Goal: Information Seeking & Learning: Learn about a topic

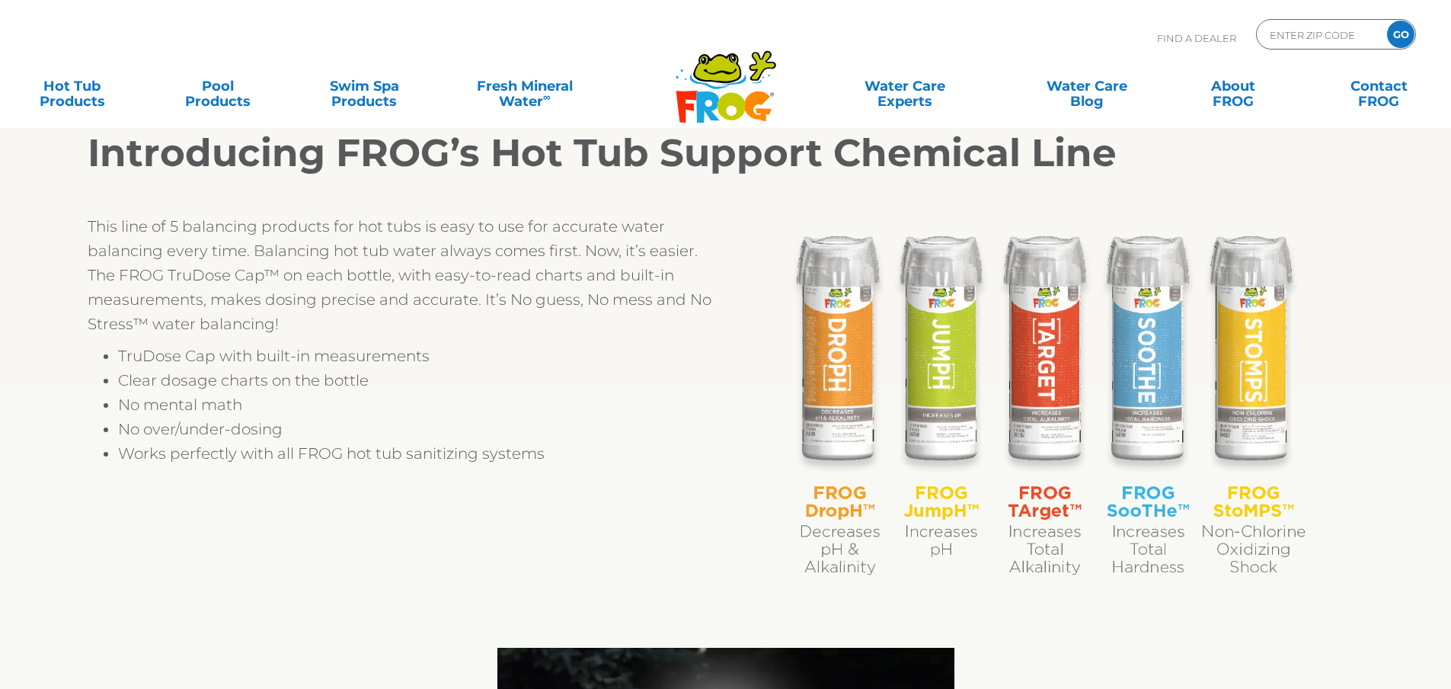
scroll to position [285, 0]
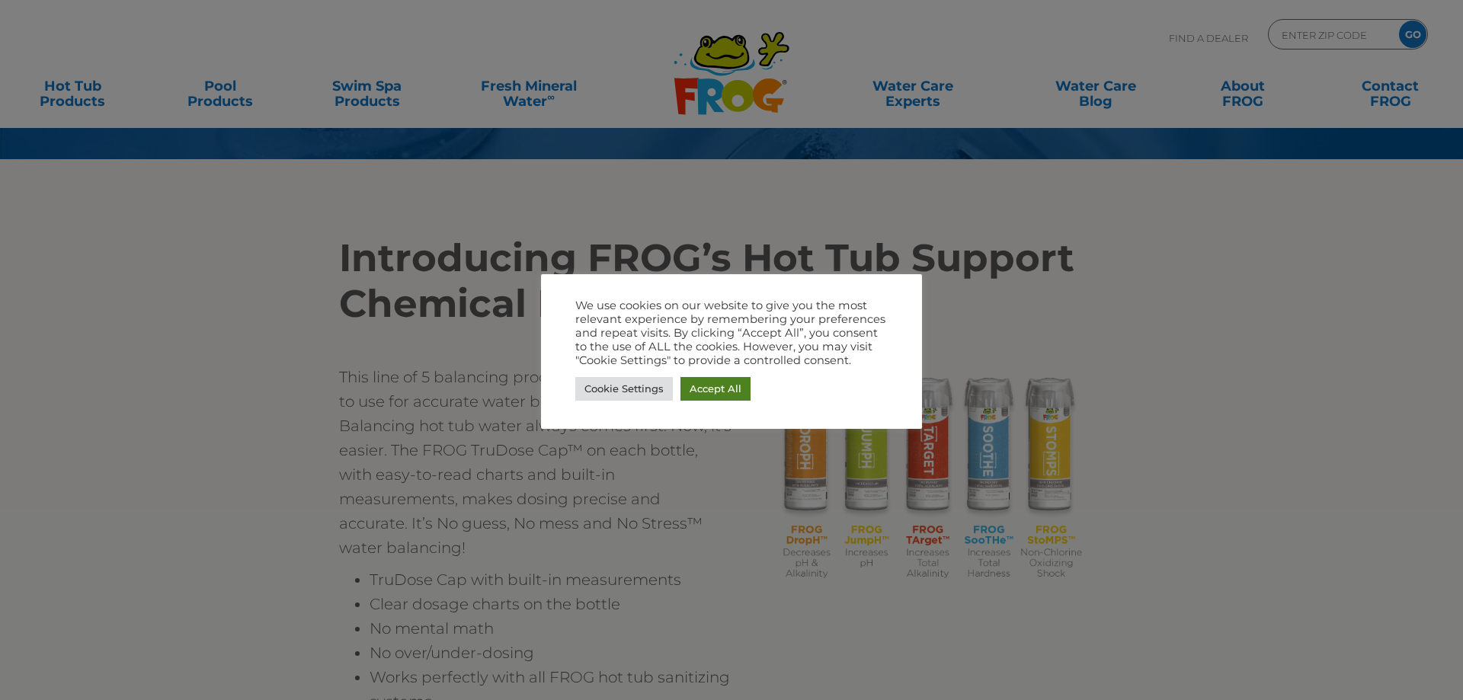
click at [726, 395] on link "Accept All" at bounding box center [715, 389] width 70 height 24
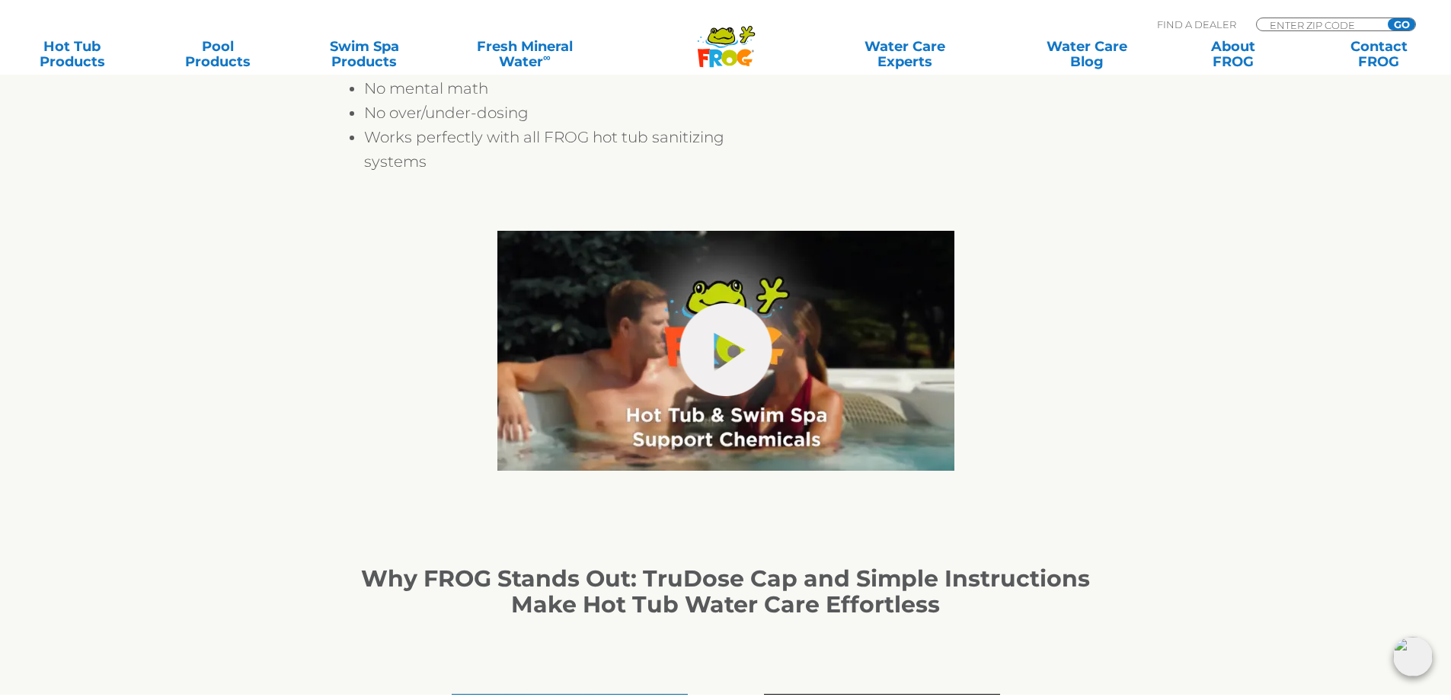
scroll to position [871, 0]
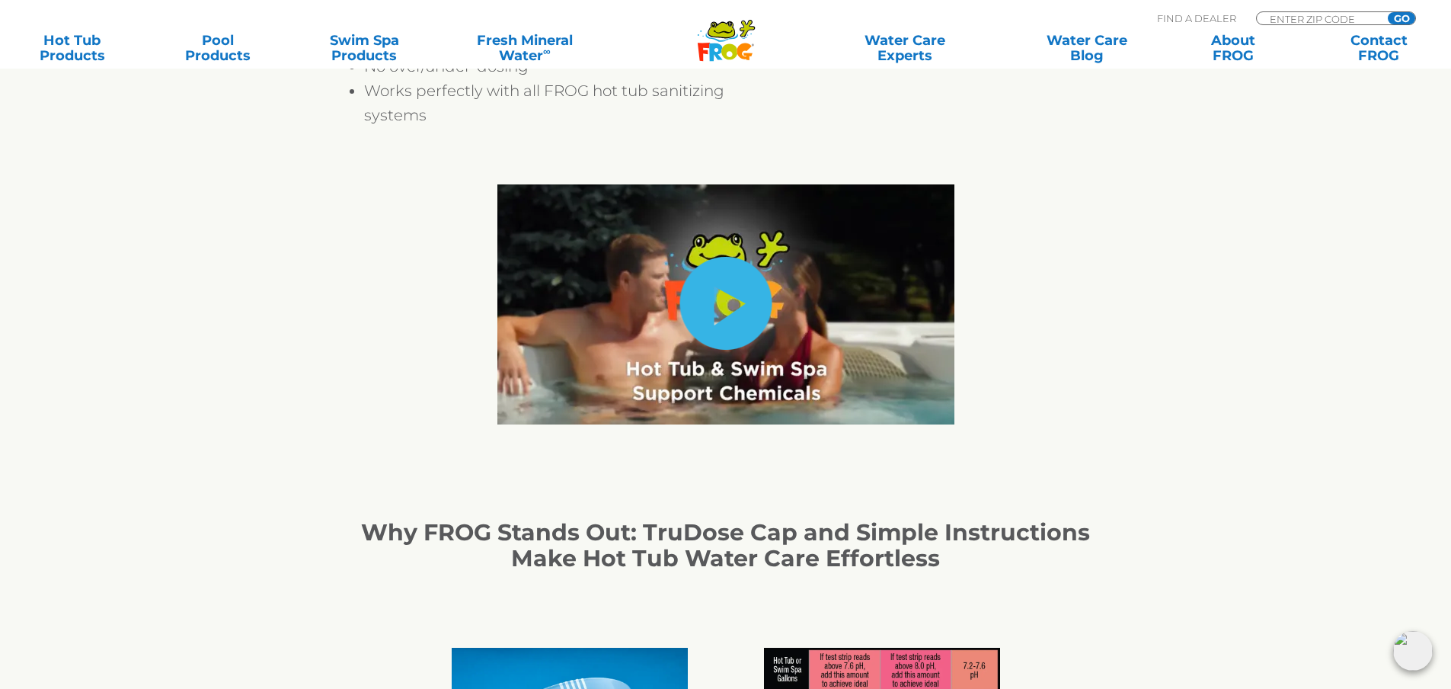
click at [730, 312] on link "hide-me" at bounding box center [726, 303] width 92 height 93
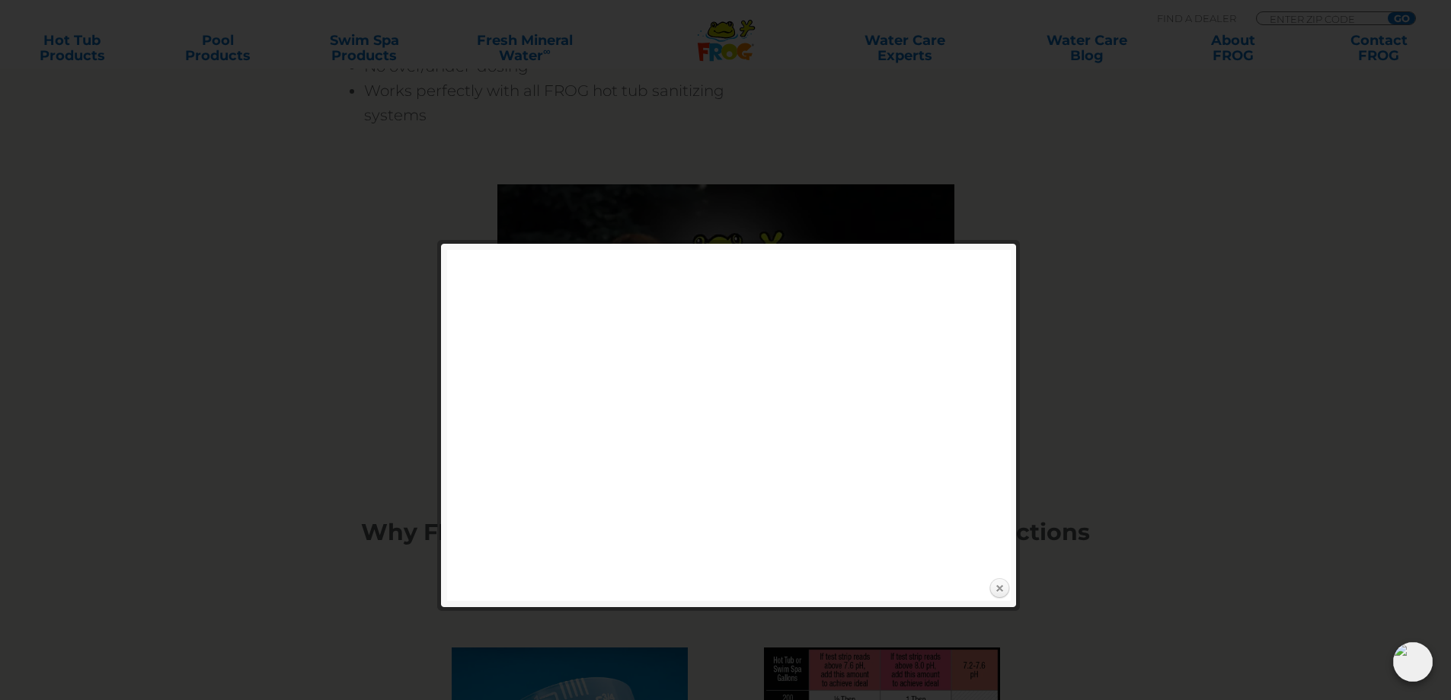
click at [996, 588] on link "Close" at bounding box center [999, 588] width 23 height 23
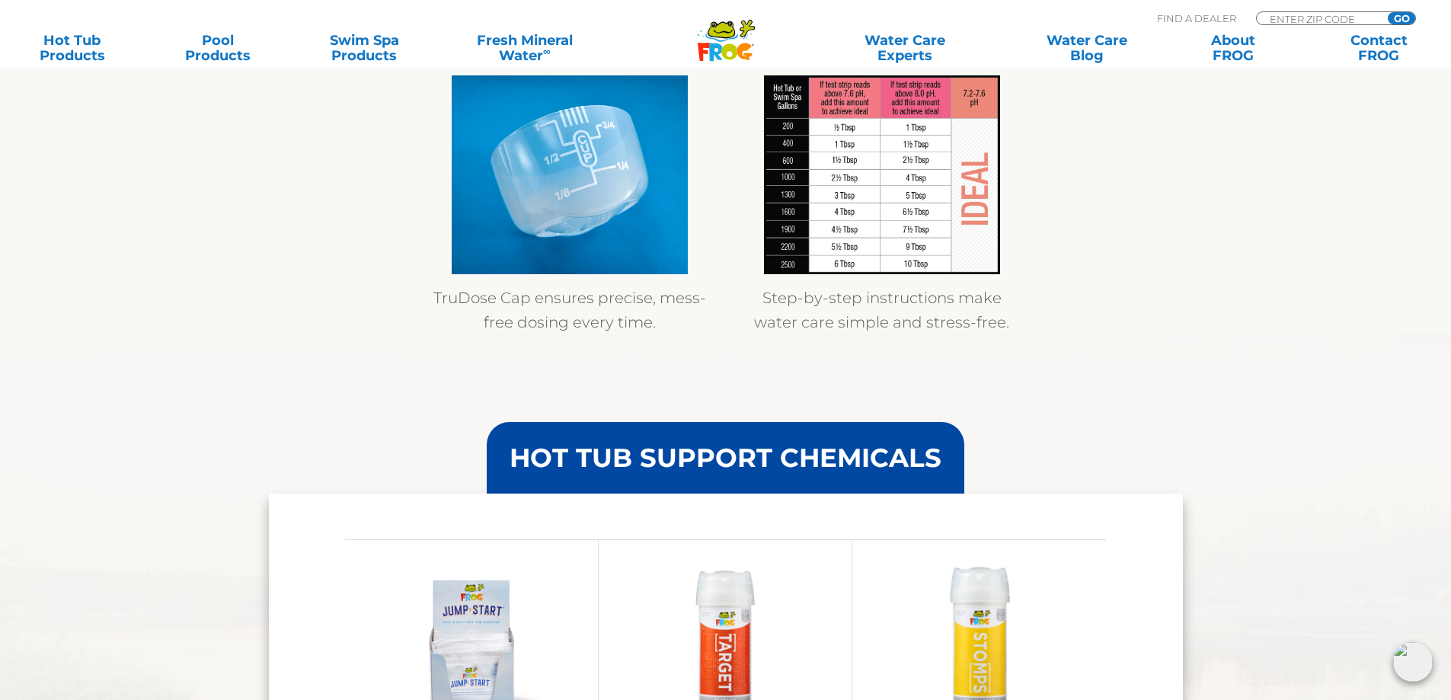
drag, startPoint x: 1340, startPoint y: 165, endPoint x: 1345, endPoint y: 280, distance: 114.4
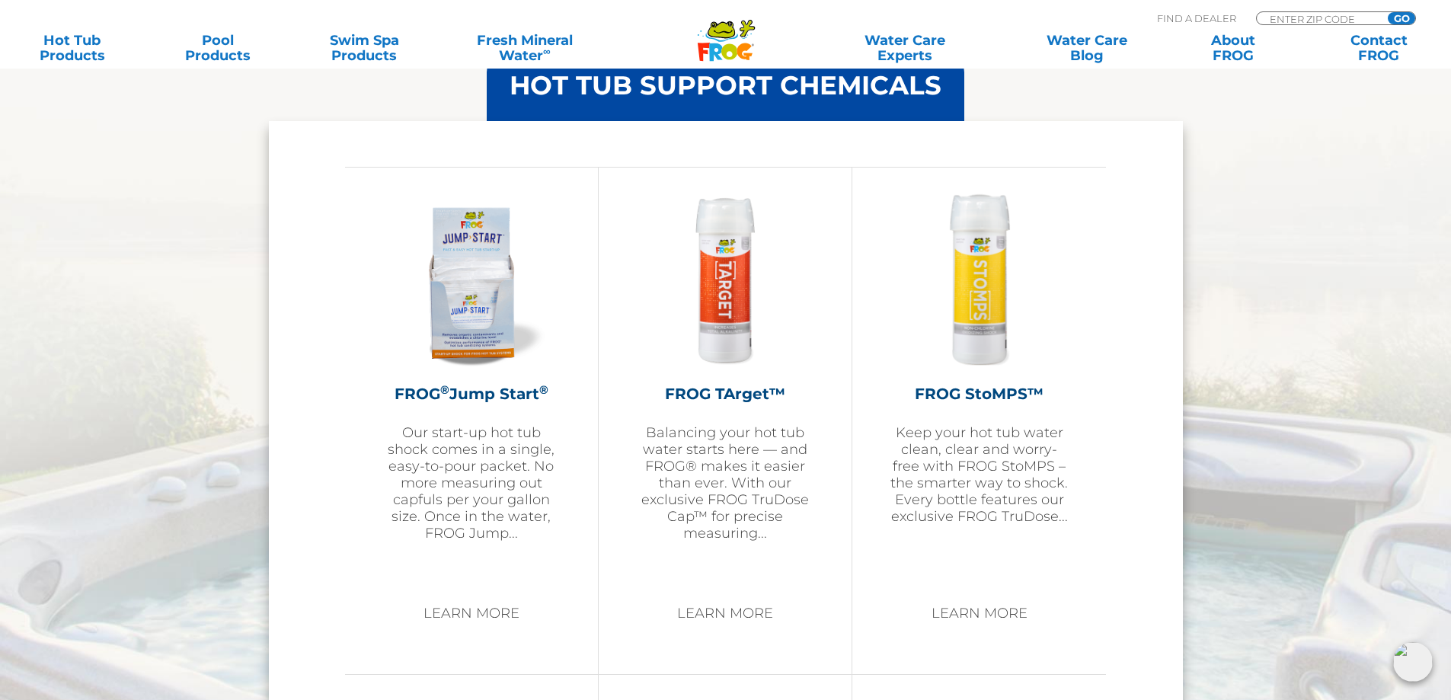
drag, startPoint x: 1258, startPoint y: 309, endPoint x: 1262, endPoint y: 373, distance: 63.4
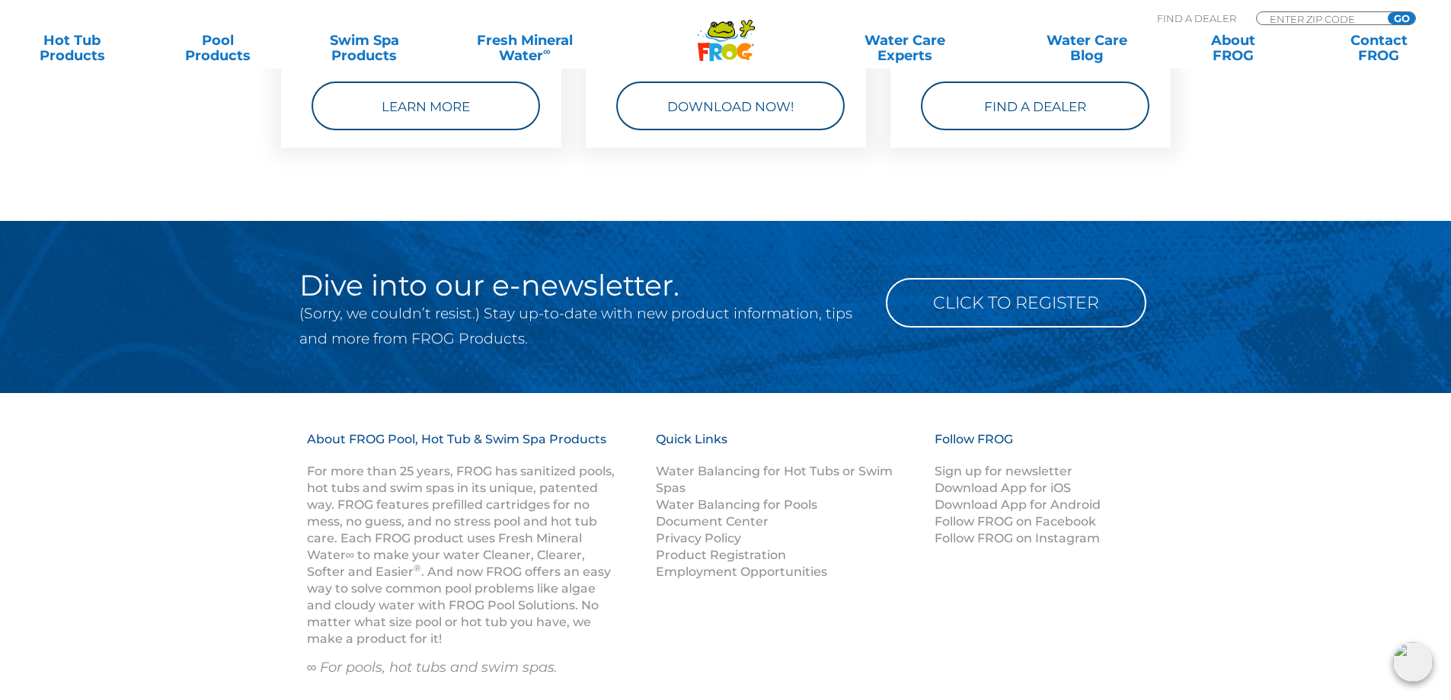
drag, startPoint x: 1262, startPoint y: 373, endPoint x: 1259, endPoint y: 427, distance: 54.9
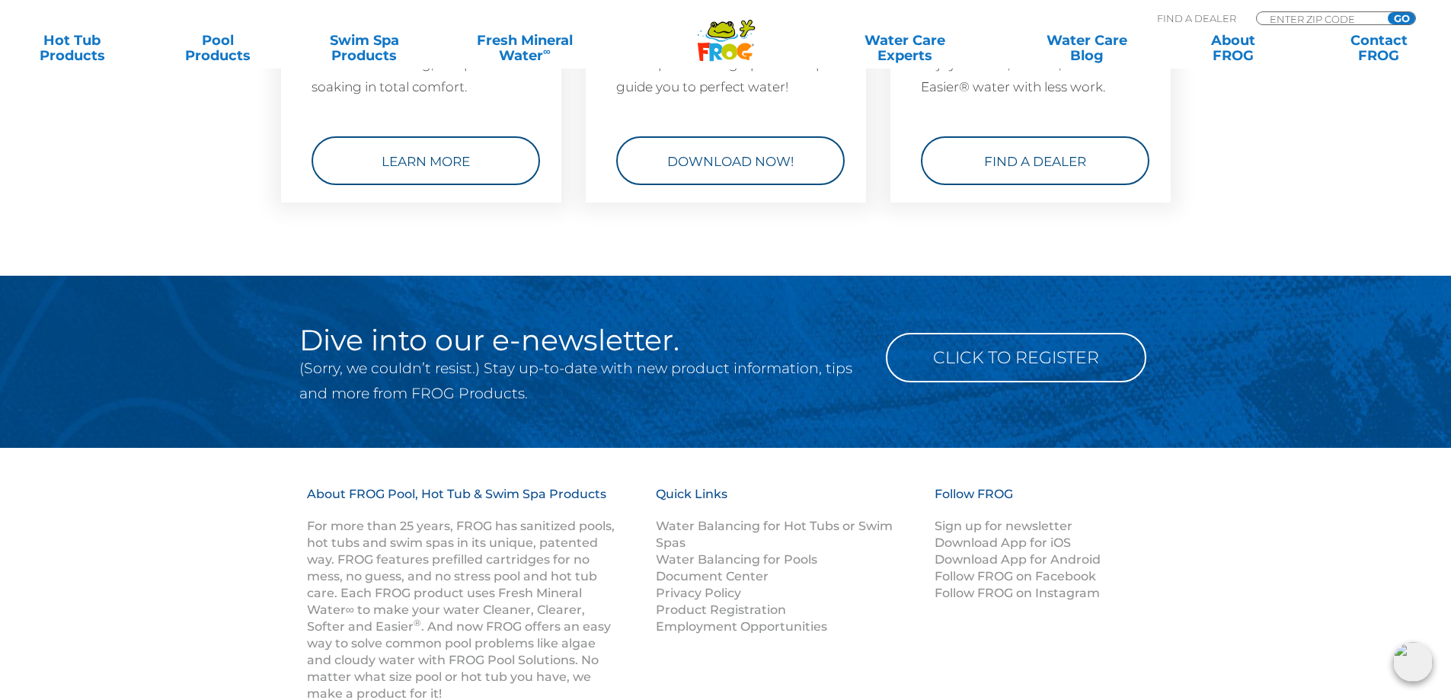
drag, startPoint x: 1260, startPoint y: 508, endPoint x: 1276, endPoint y: 424, distance: 85.3
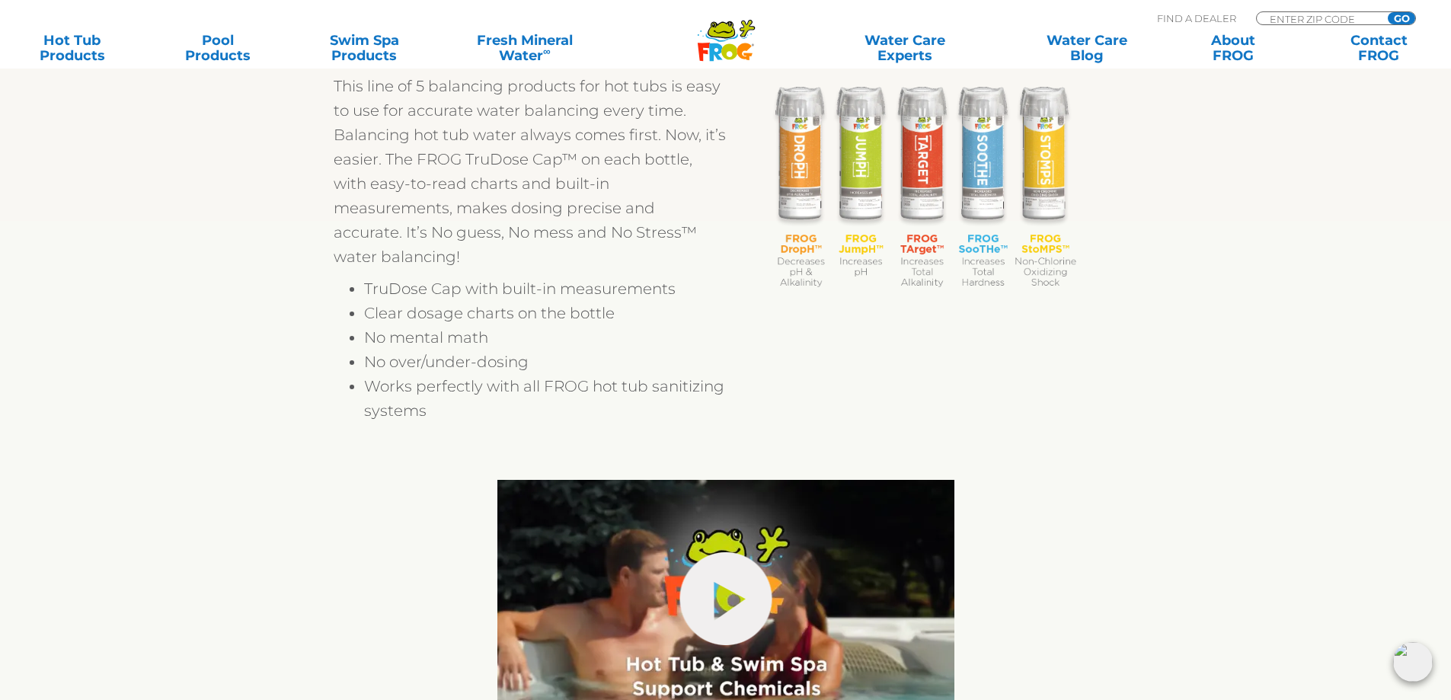
scroll to position [0, 0]
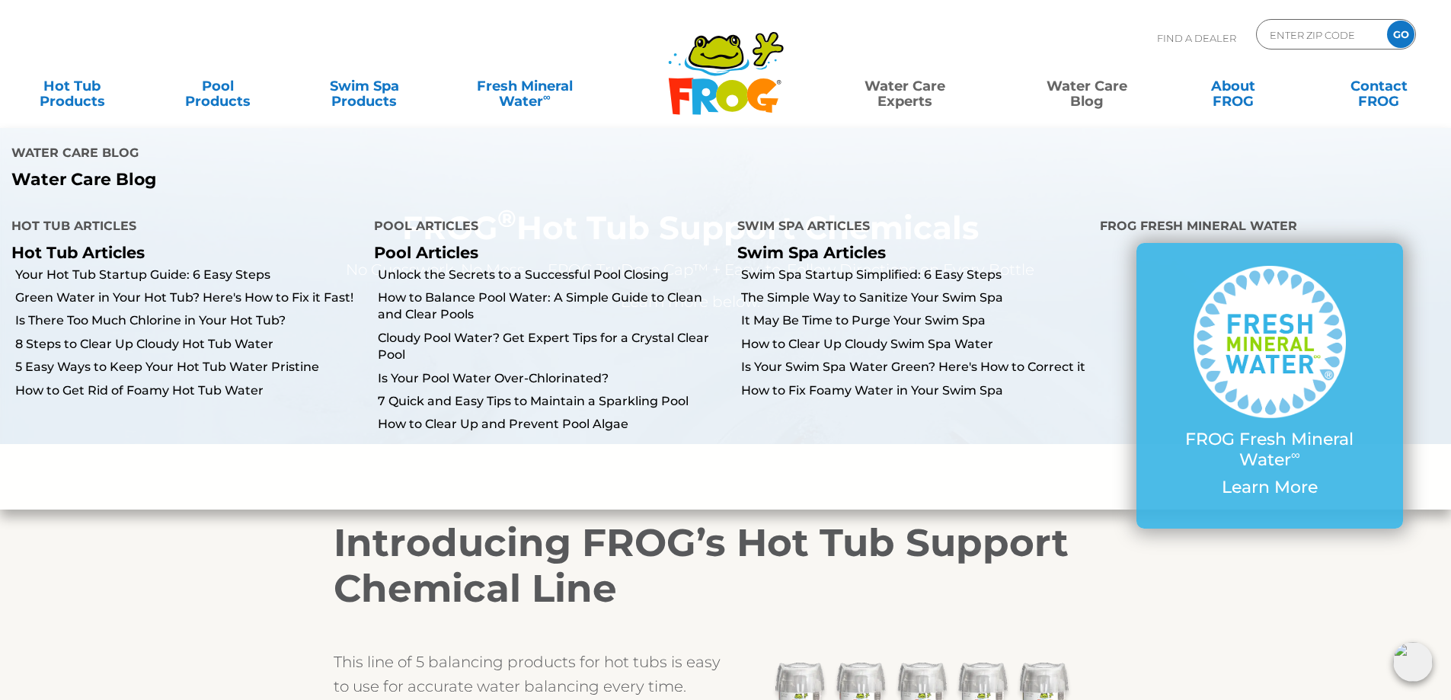
click at [909, 101] on link "Water Care Experts" at bounding box center [905, 86] width 184 height 30
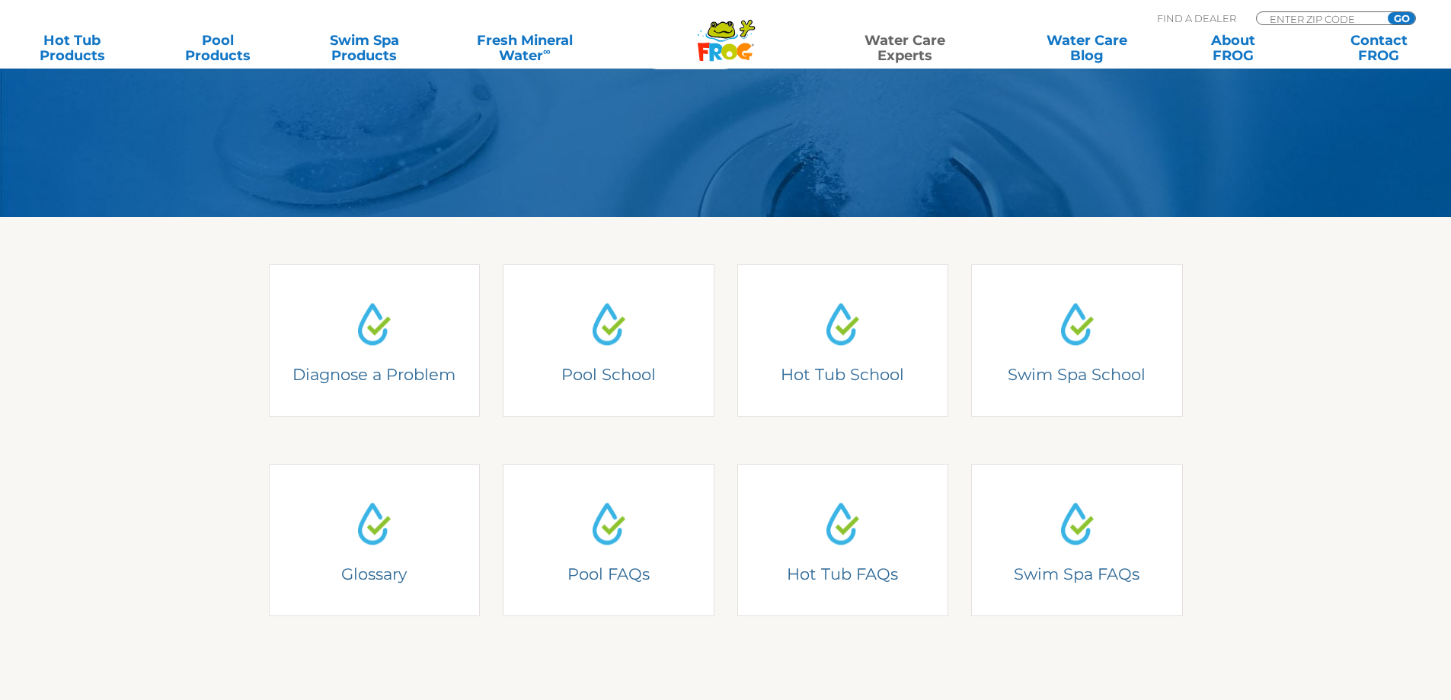
scroll to position [299, 0]
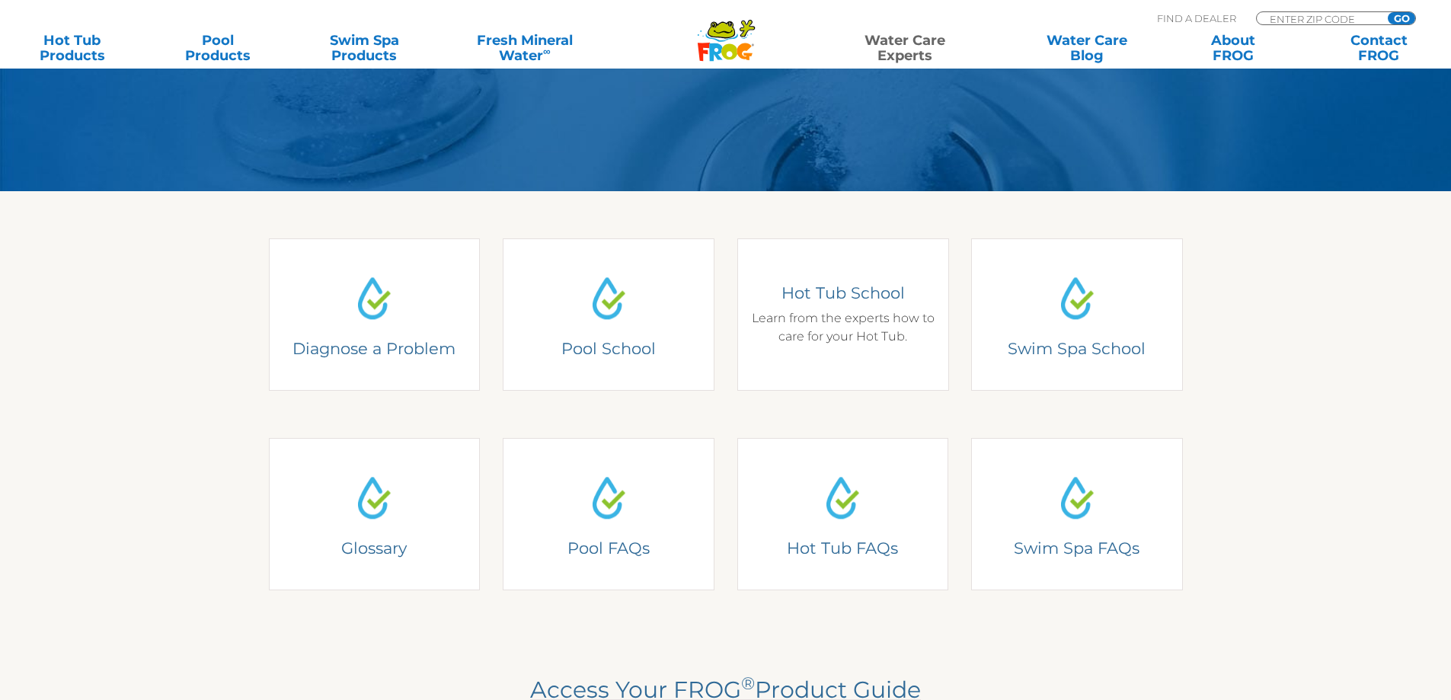
click at [807, 361] on link "Hot Tub School Hot Tub School Learn from the experts how to care for your Hot T…" at bounding box center [843, 314] width 212 height 152
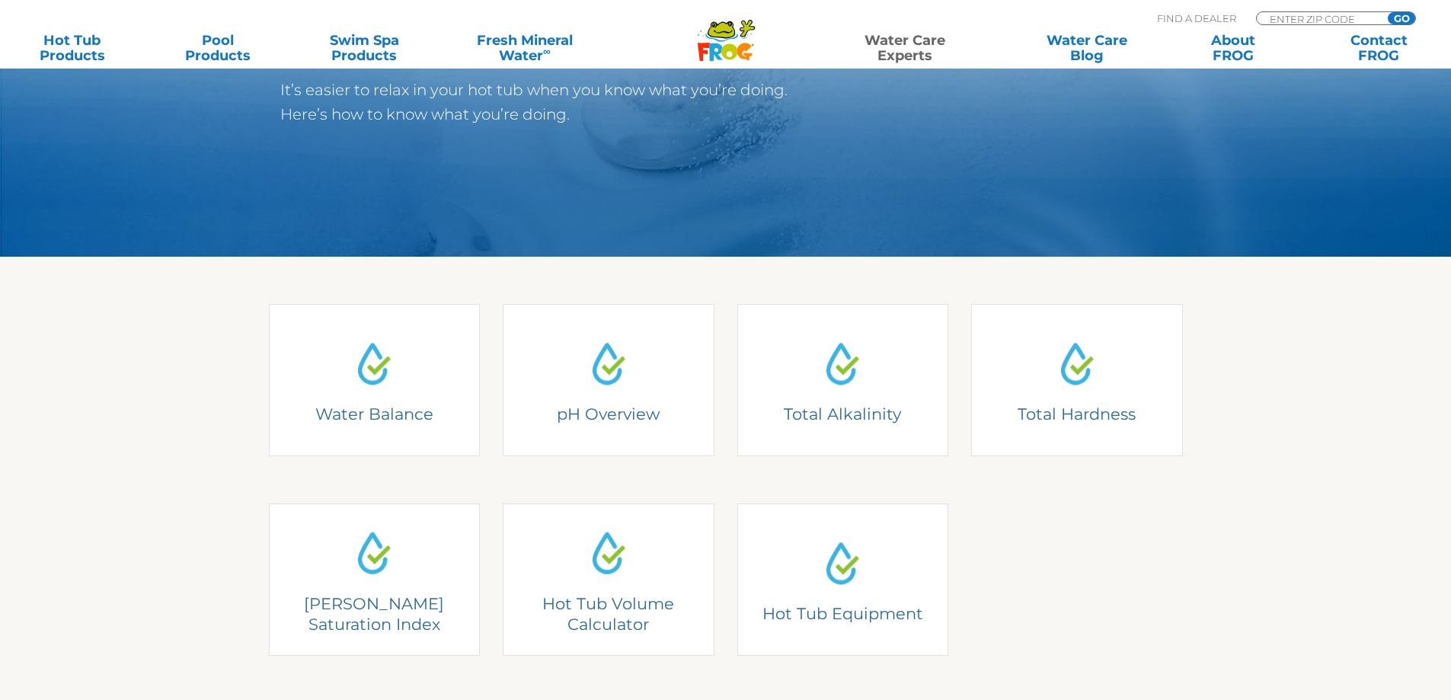
scroll to position [267, 0]
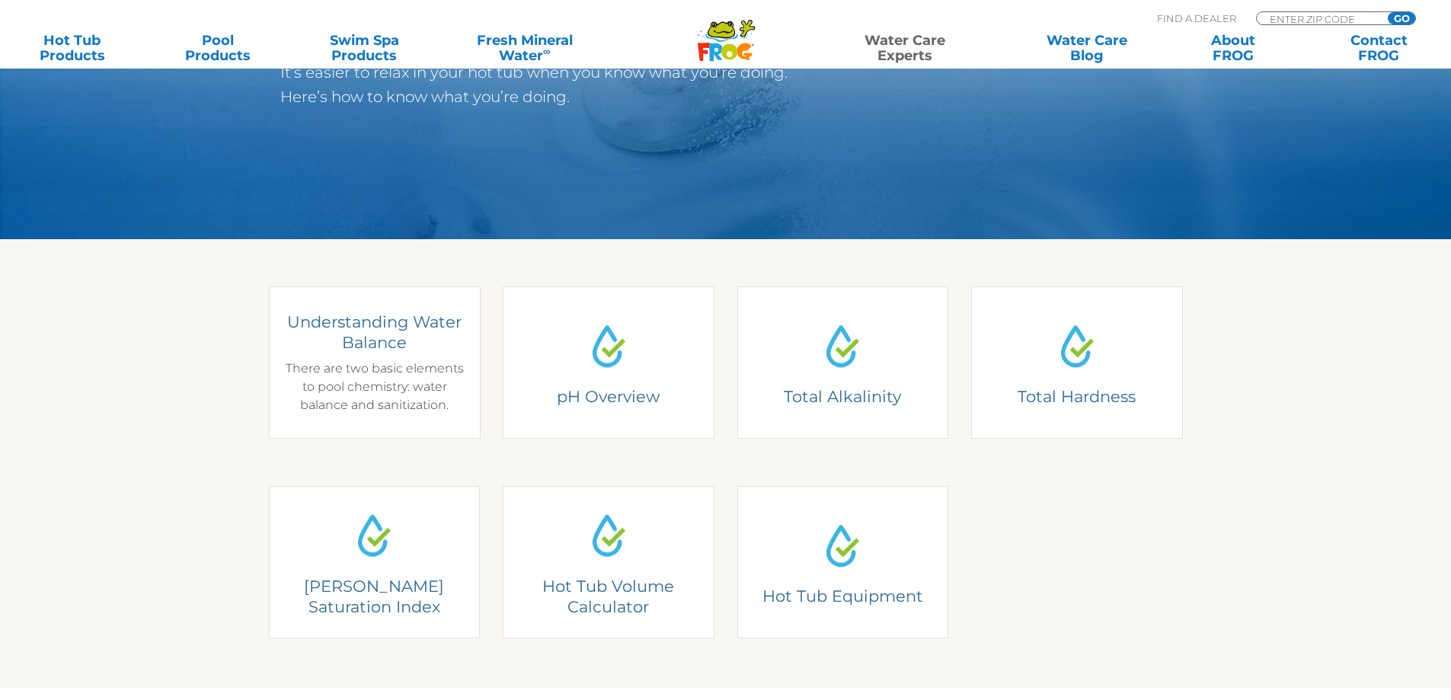
click at [365, 372] on div "Water Balance Understanding Water Balance There are two basic elements to pool …" at bounding box center [375, 362] width 212 height 152
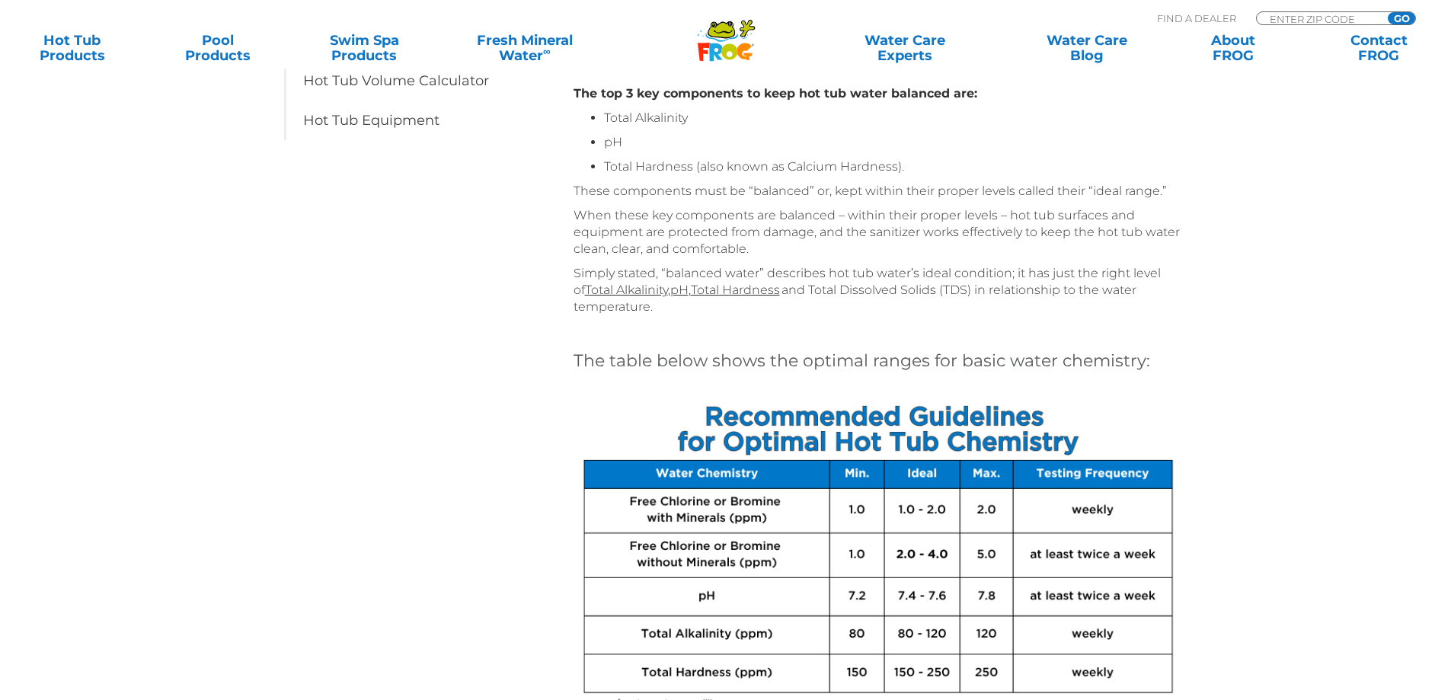
scroll to position [495, 0]
